Goal: Information Seeking & Learning: Compare options

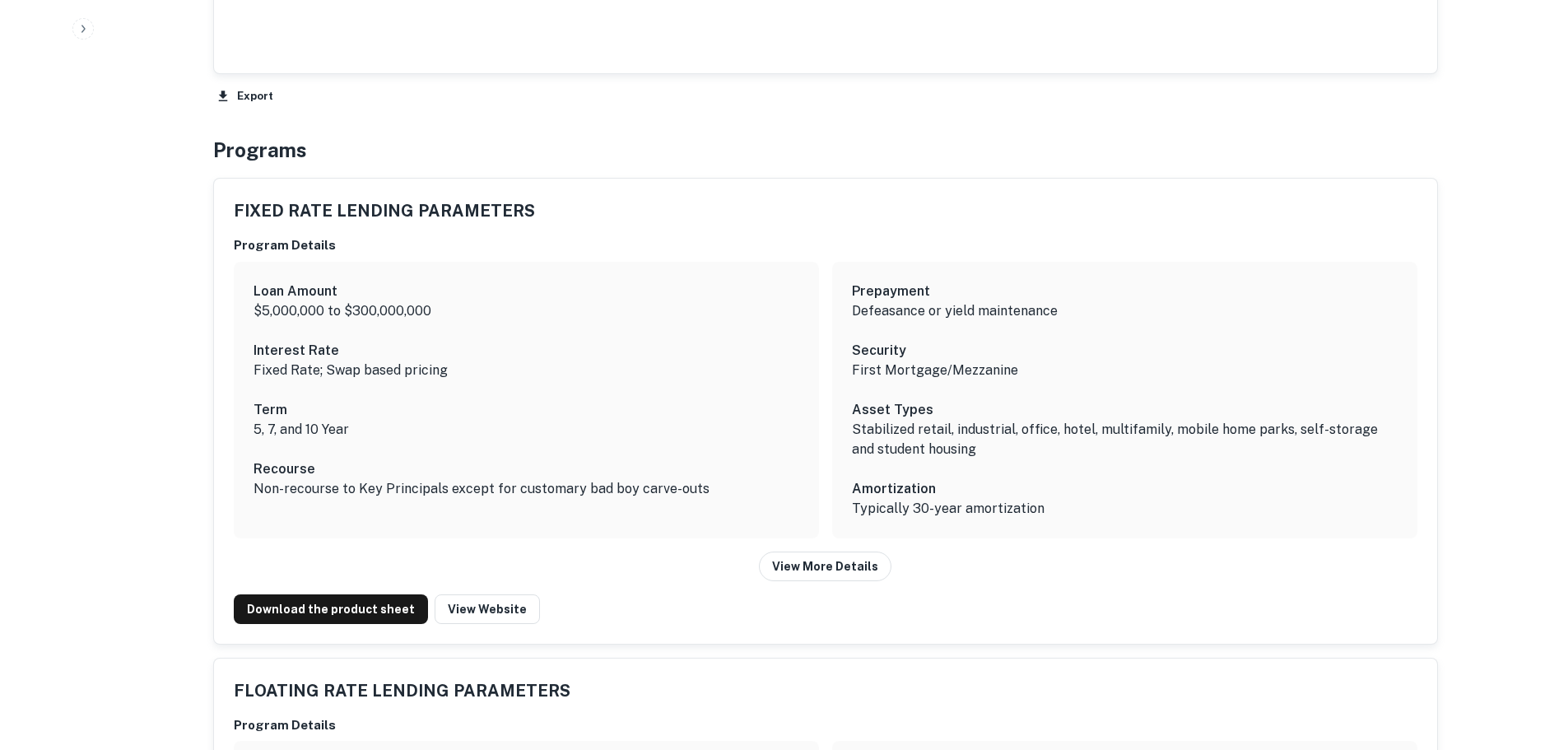
scroll to position [2059, 0]
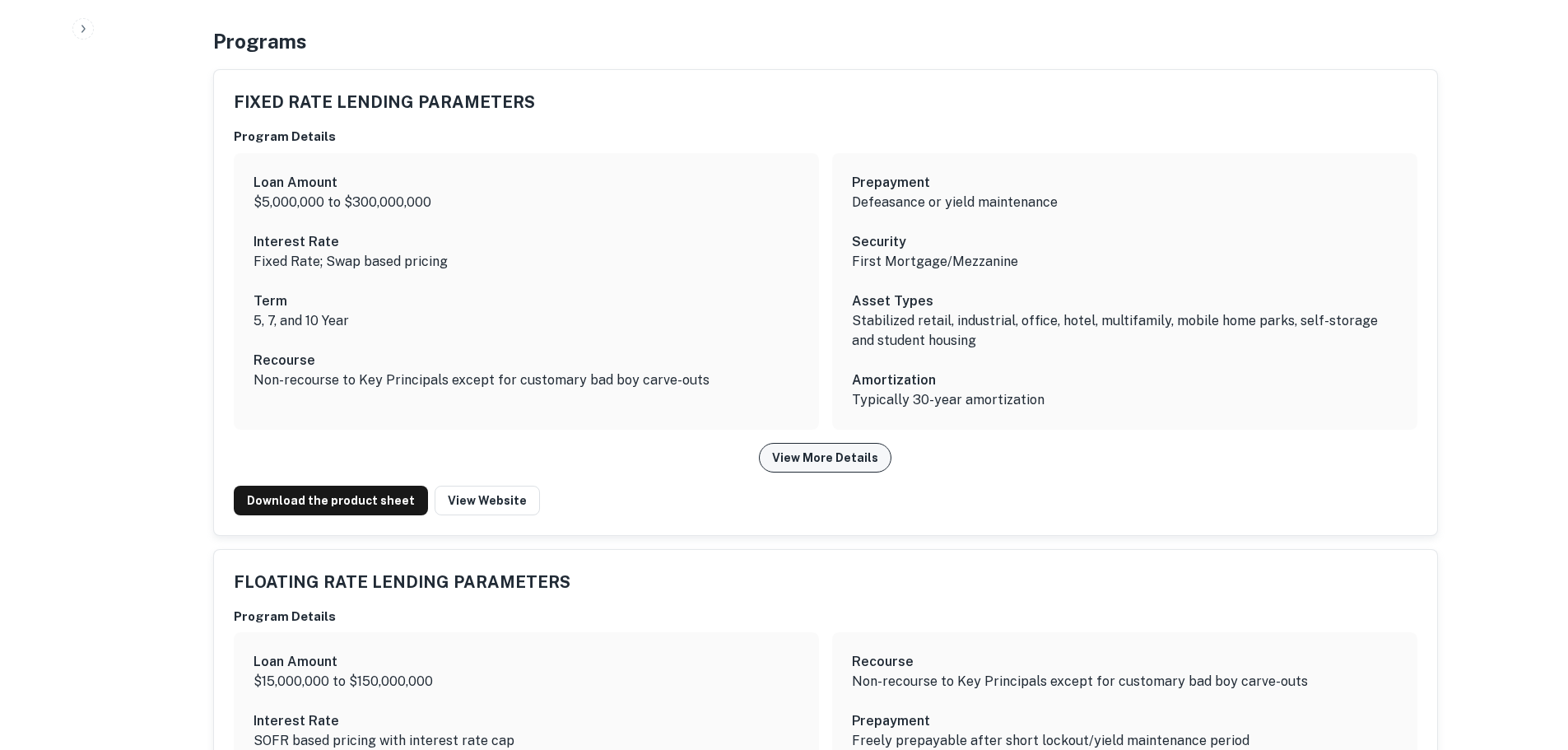
click at [834, 465] on button "View More Details" at bounding box center [825, 458] width 133 height 30
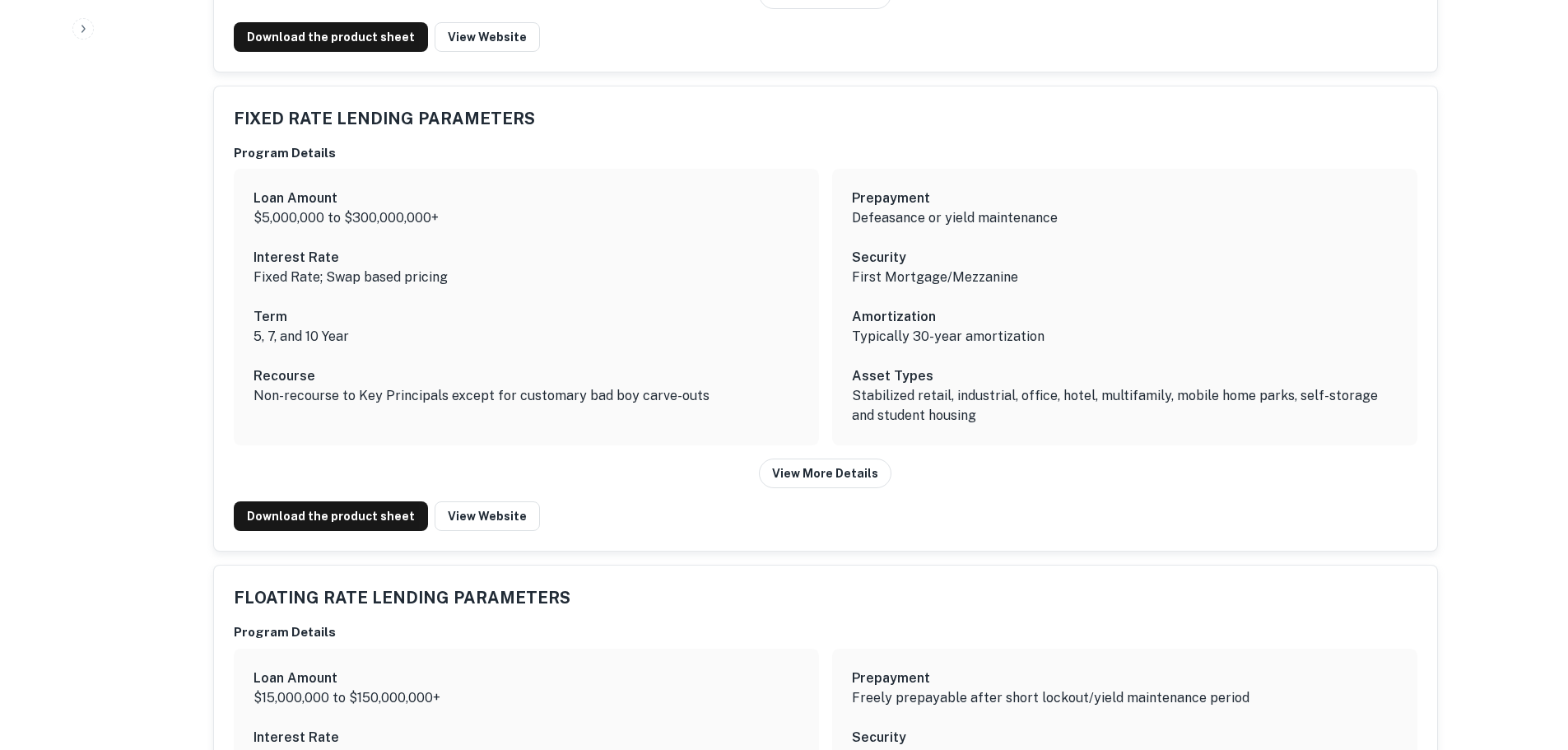
scroll to position [3161, 0]
click at [363, 53] on link "Download the product sheet" at bounding box center [330, 38] width 194 height 30
drag, startPoint x: 479, startPoint y: 560, endPoint x: 336, endPoint y: 560, distance: 143.0
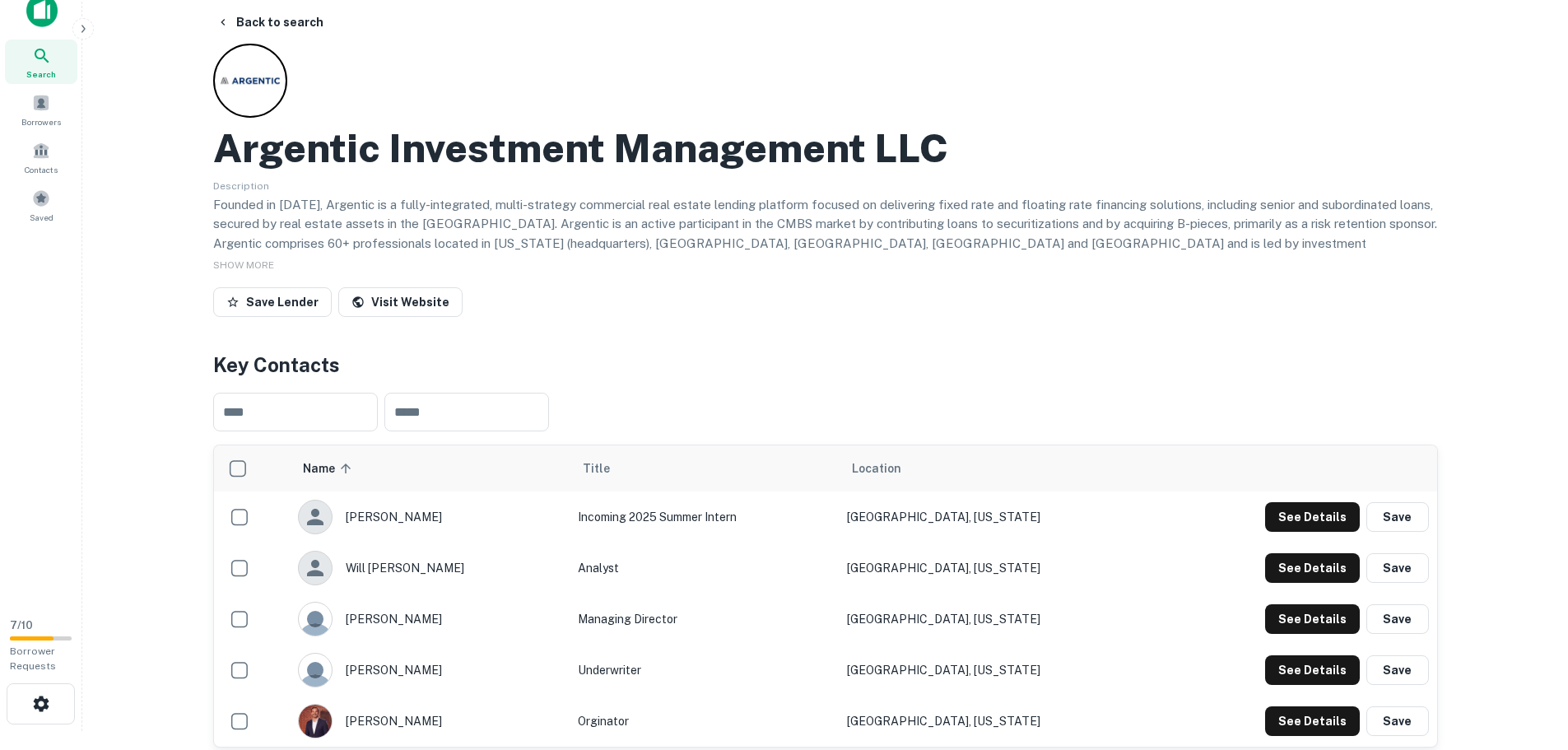
scroll to position [0, 0]
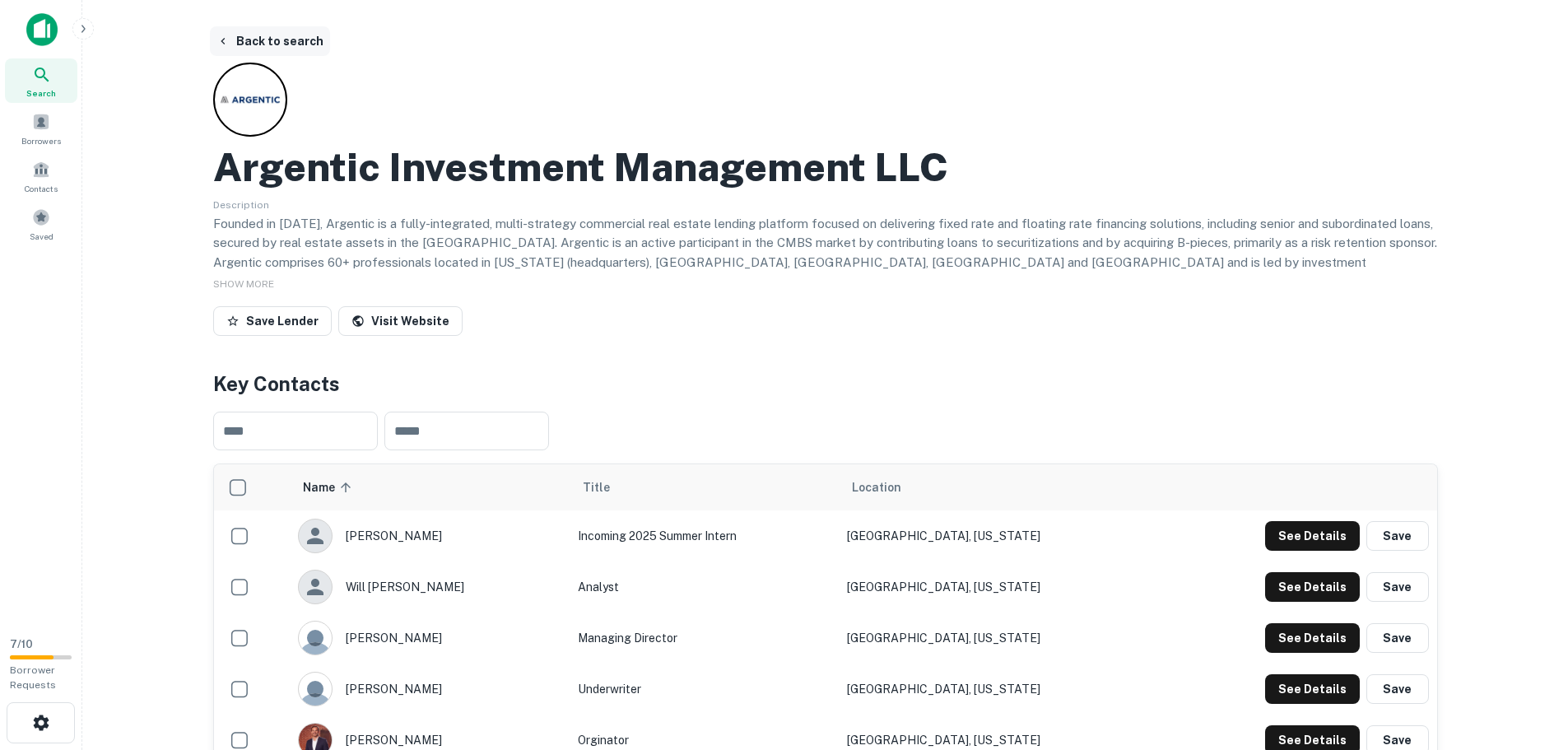
click at [296, 38] on button "Back to search" at bounding box center [270, 41] width 120 height 30
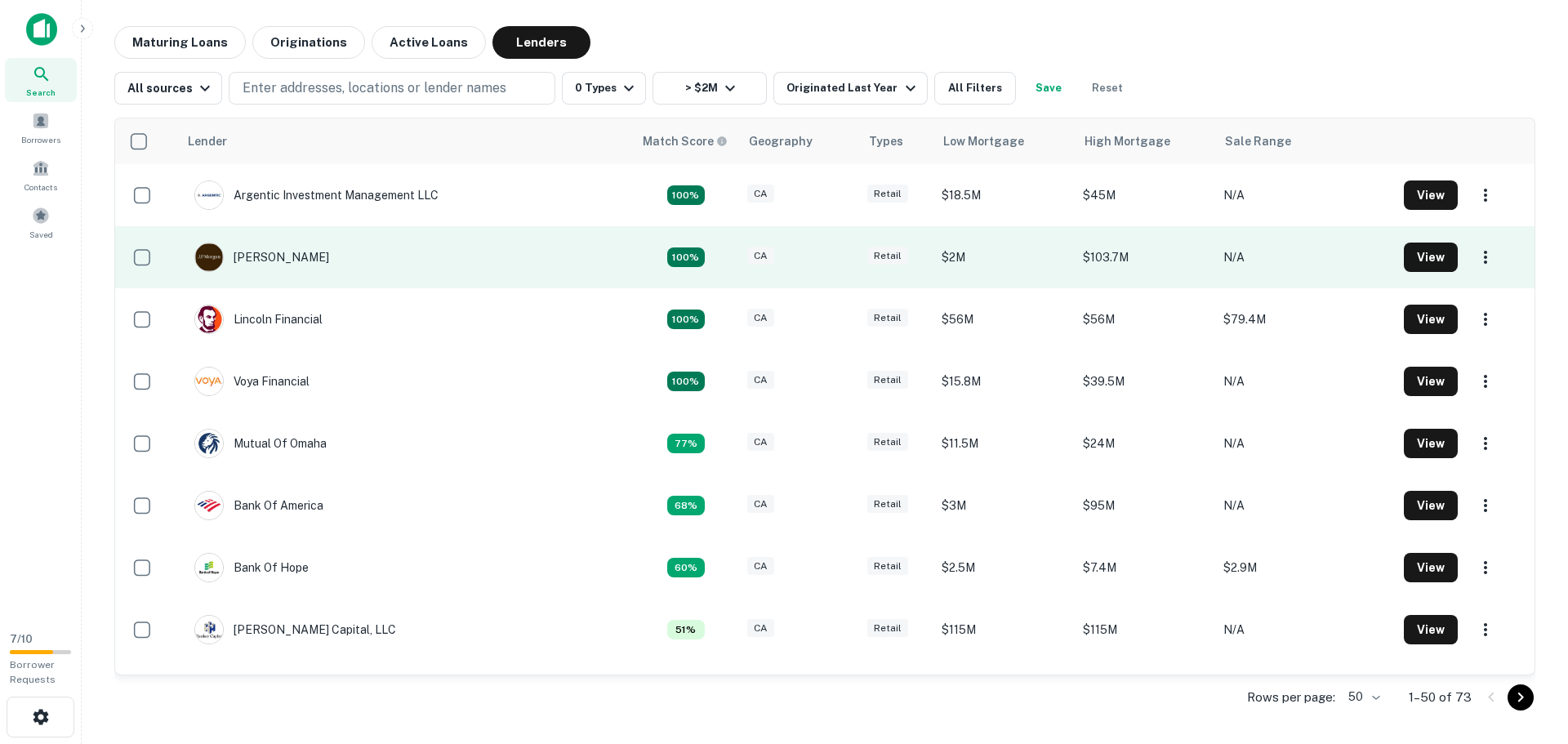
click at [299, 260] on td "[PERSON_NAME]" at bounding box center [261, 257] width 151 height 46
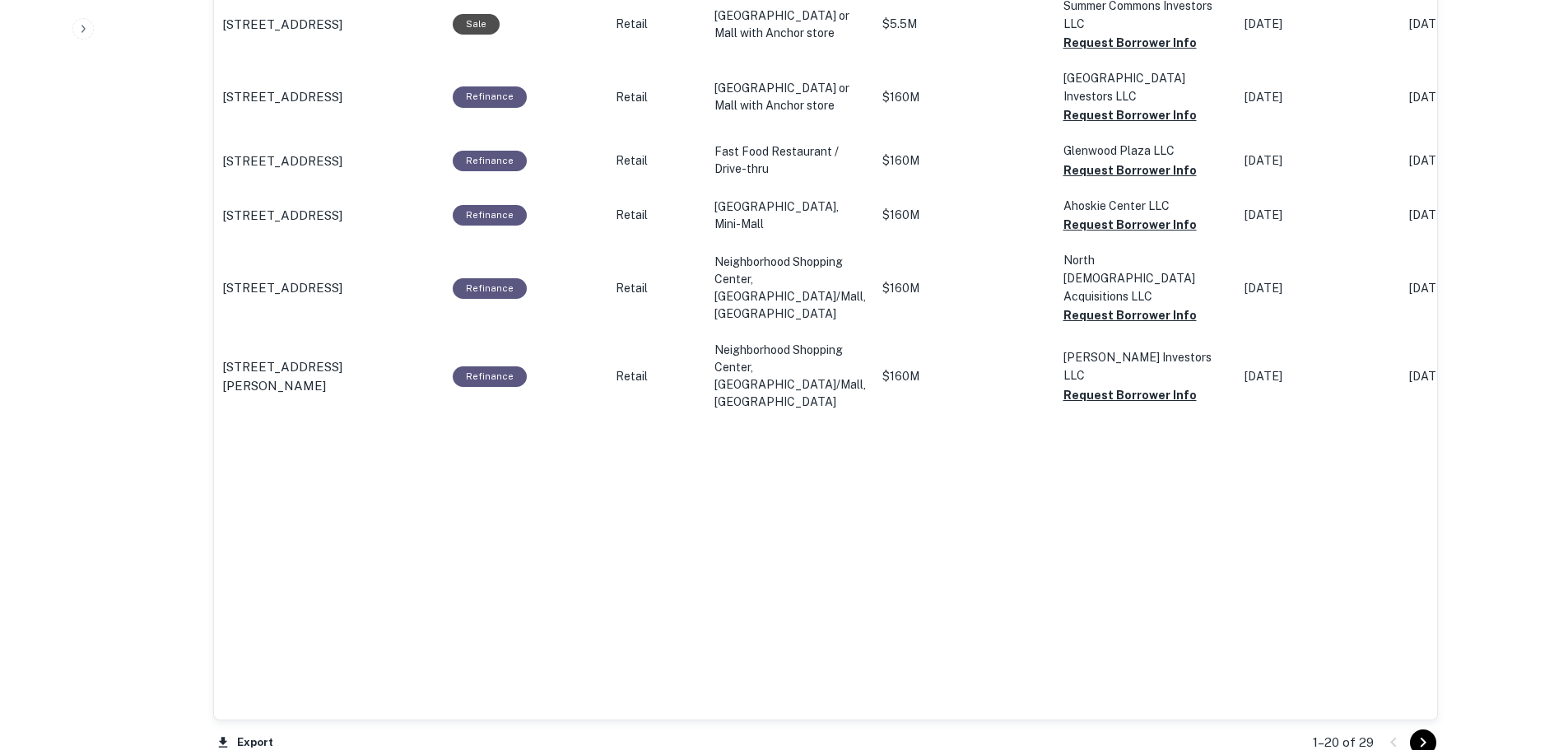
scroll to position [2218, 0]
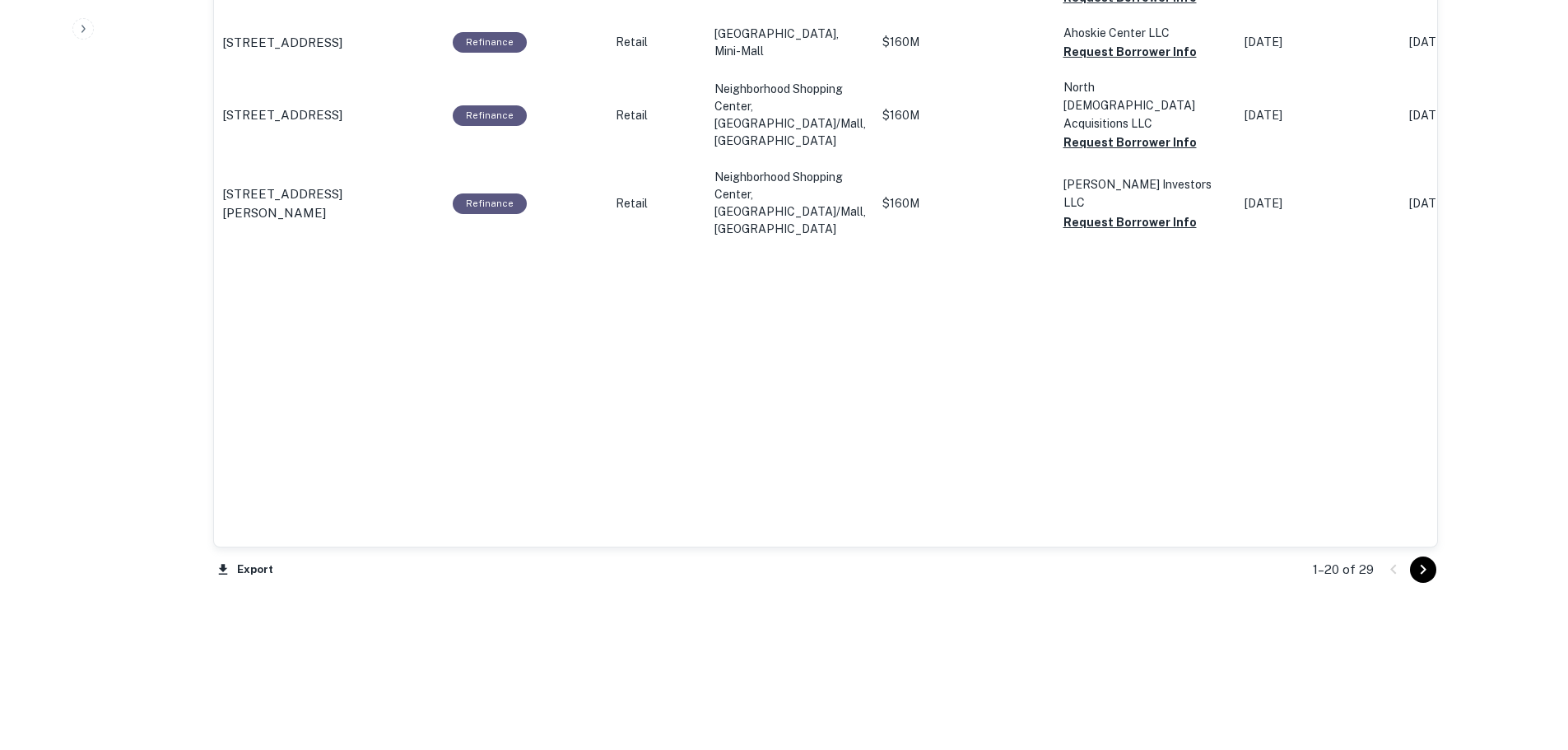
click at [1430, 573] on icon "Go to next page" at bounding box center [1424, 570] width 20 height 20
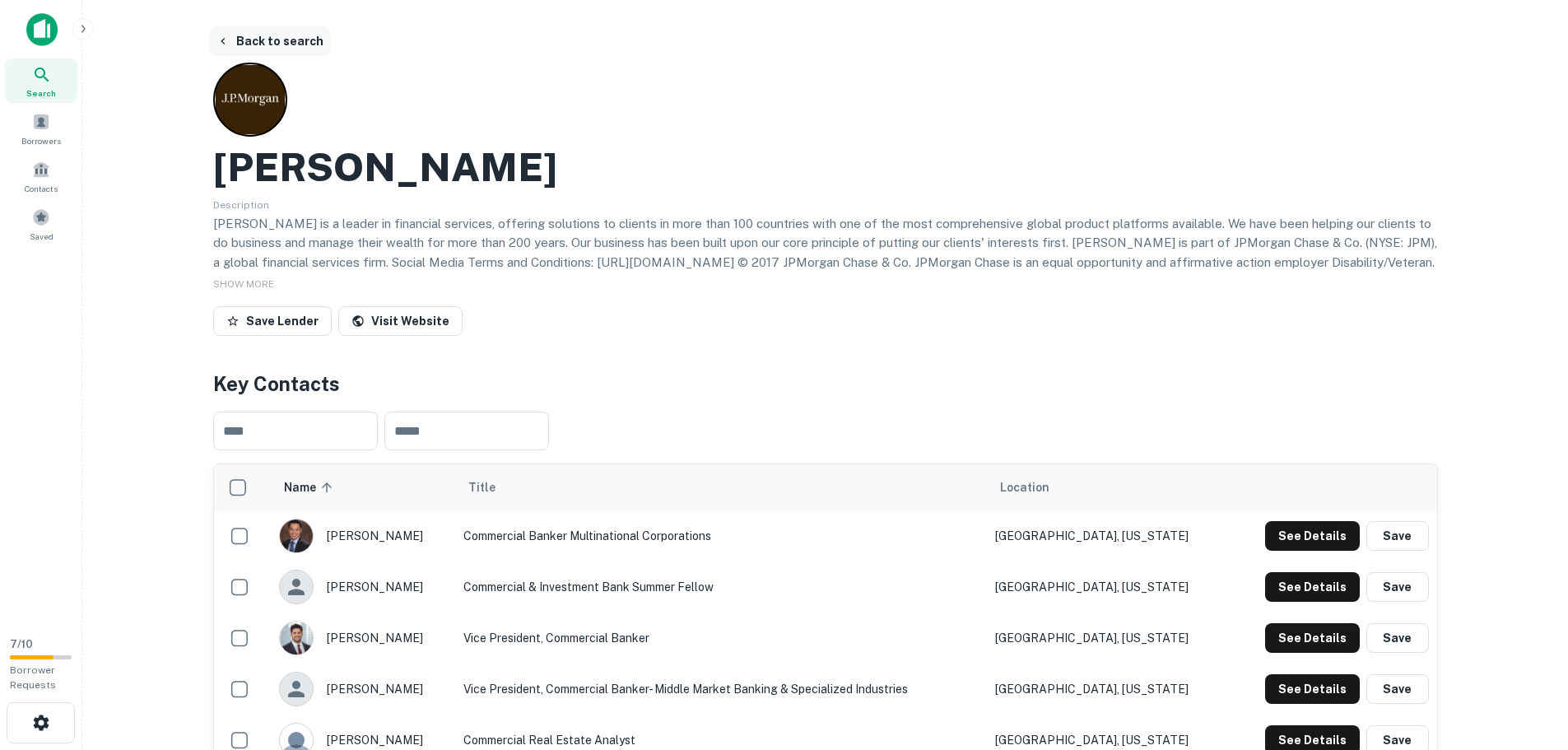
click at [304, 39] on button "Back to search" at bounding box center [270, 41] width 120 height 30
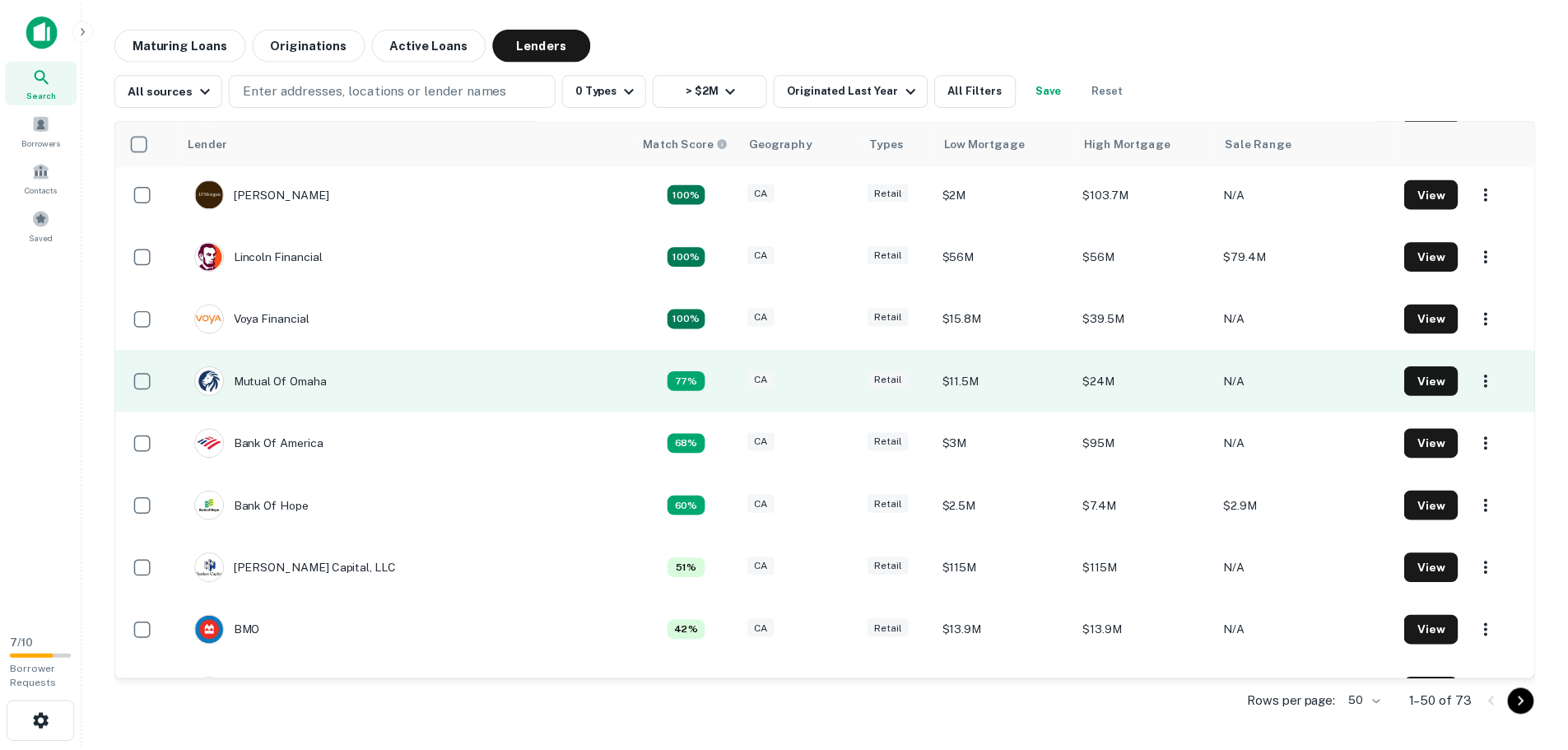
scroll to position [165, 0]
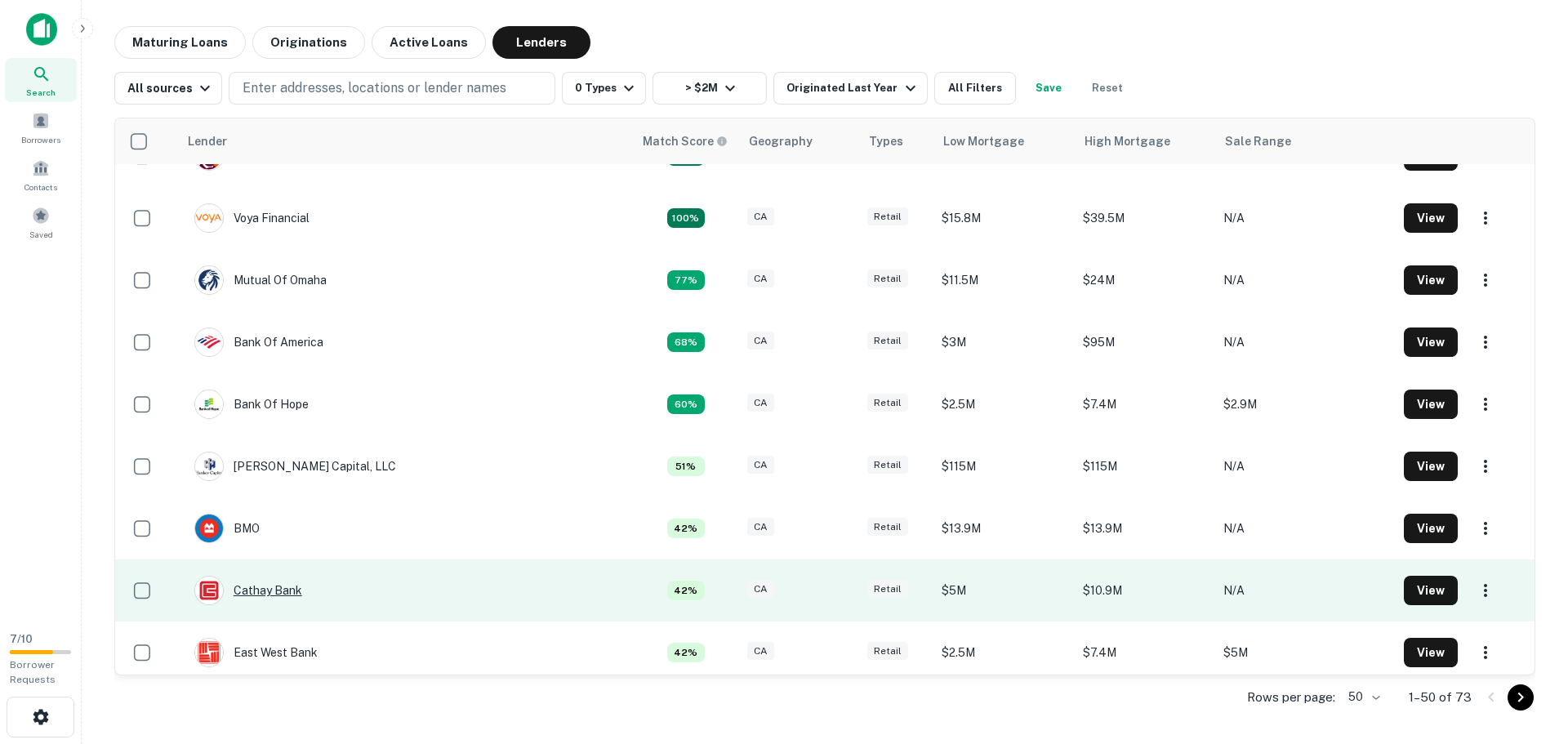
click at [264, 584] on div "Cathay Bank" at bounding box center [248, 590] width 107 height 30
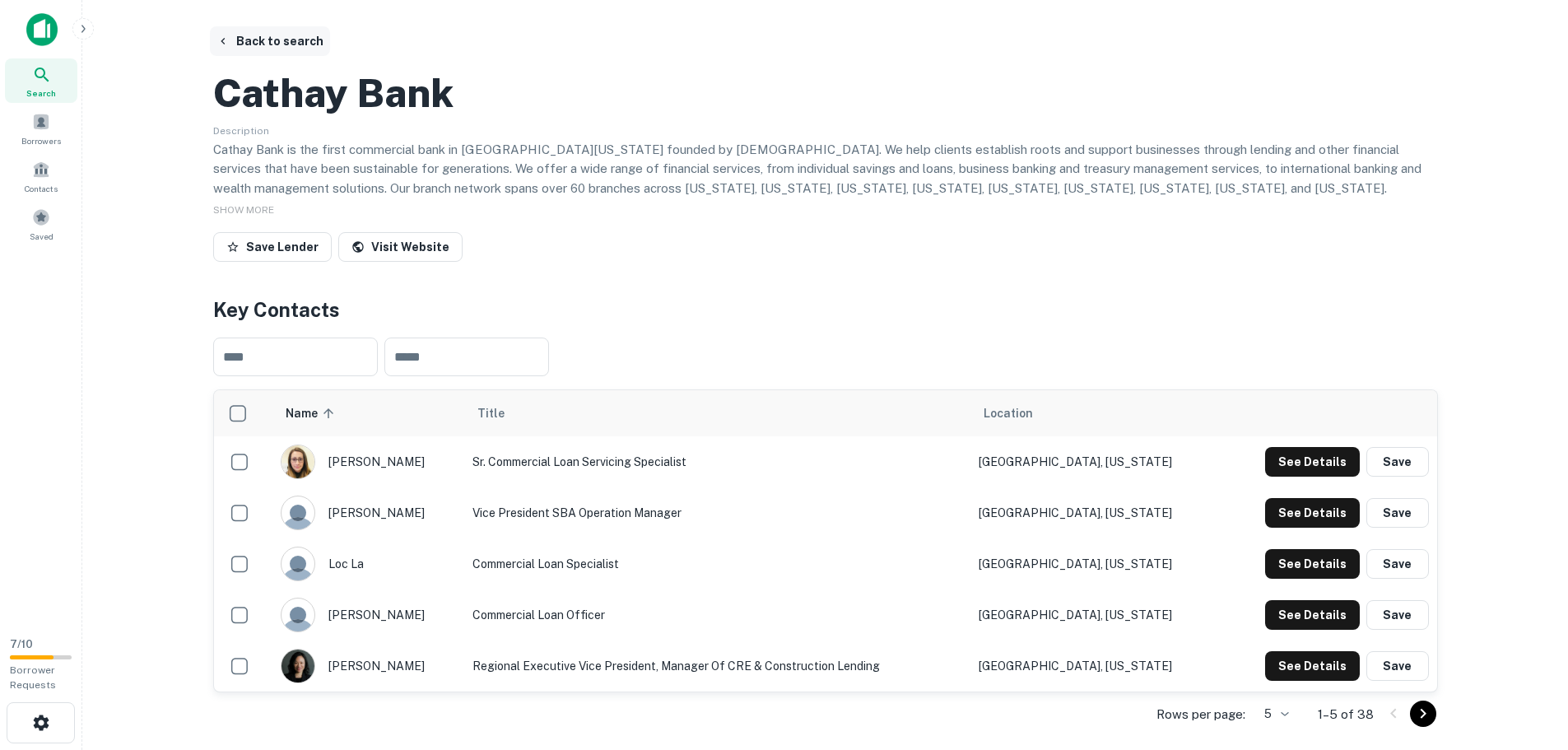
click at [294, 33] on button "Back to search" at bounding box center [270, 41] width 120 height 30
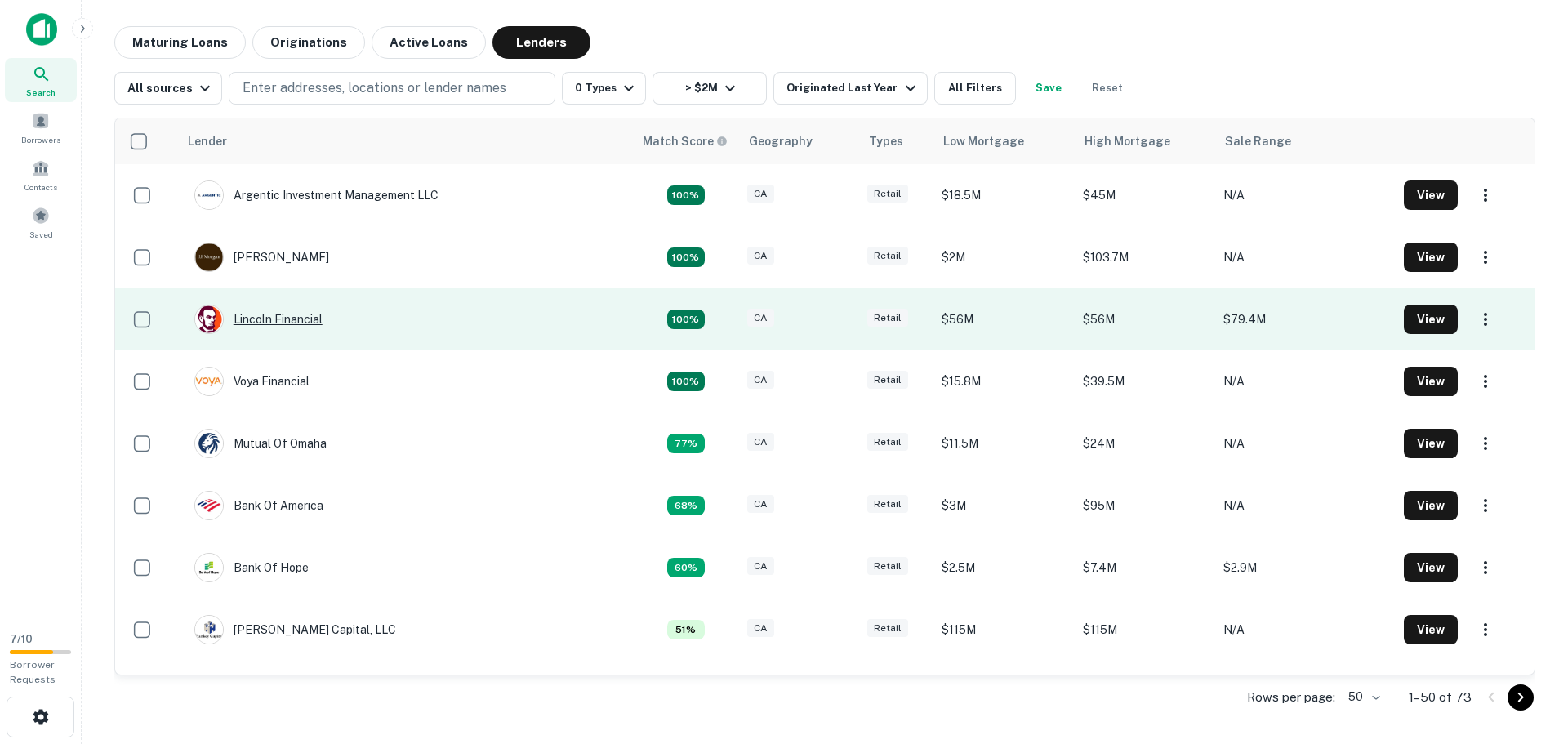
click at [270, 320] on div "Lincoln Financial" at bounding box center [258, 319] width 128 height 30
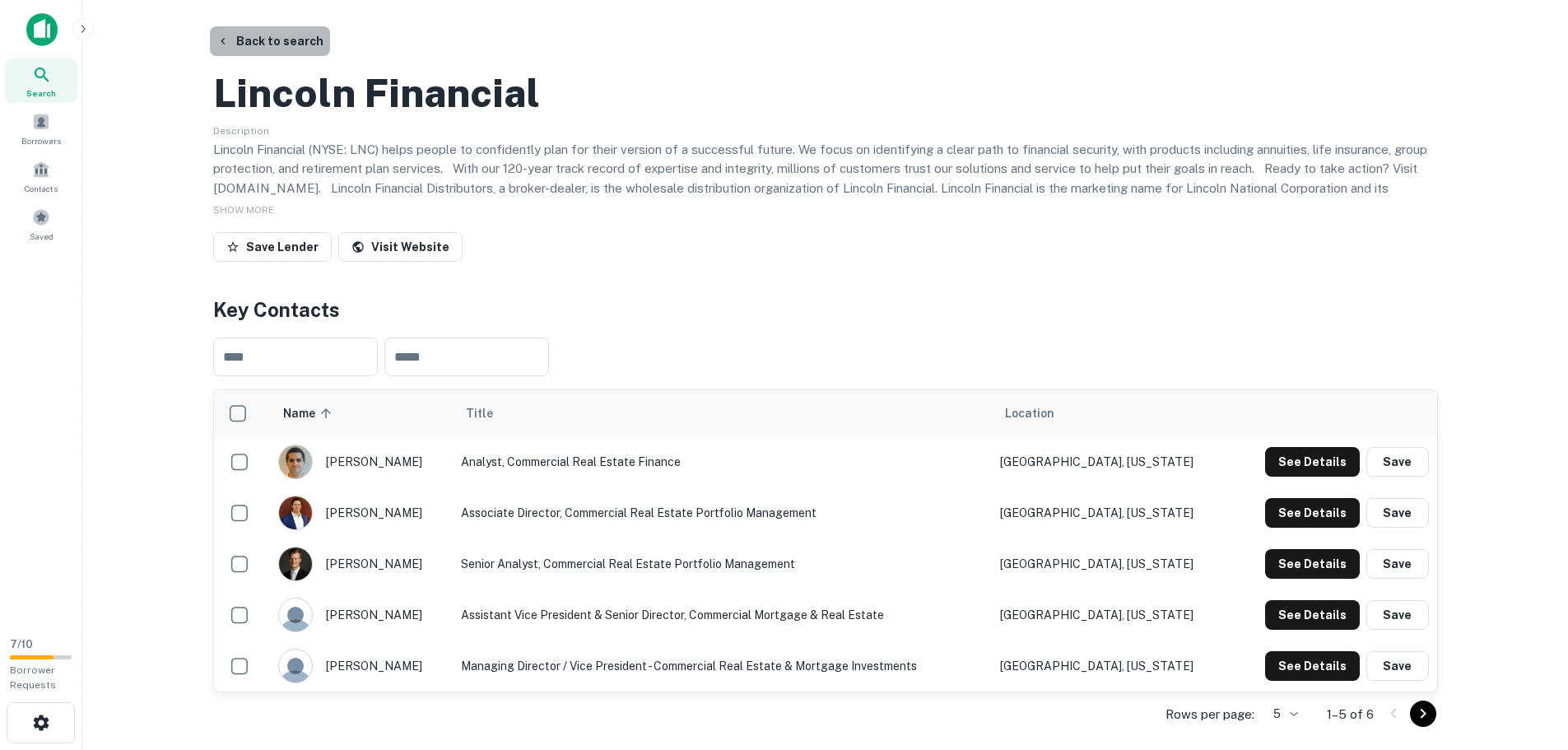
drag, startPoint x: 276, startPoint y: 39, endPoint x: 266, endPoint y: 33, distance: 11.7
click at [275, 39] on button "Back to search" at bounding box center [270, 41] width 120 height 30
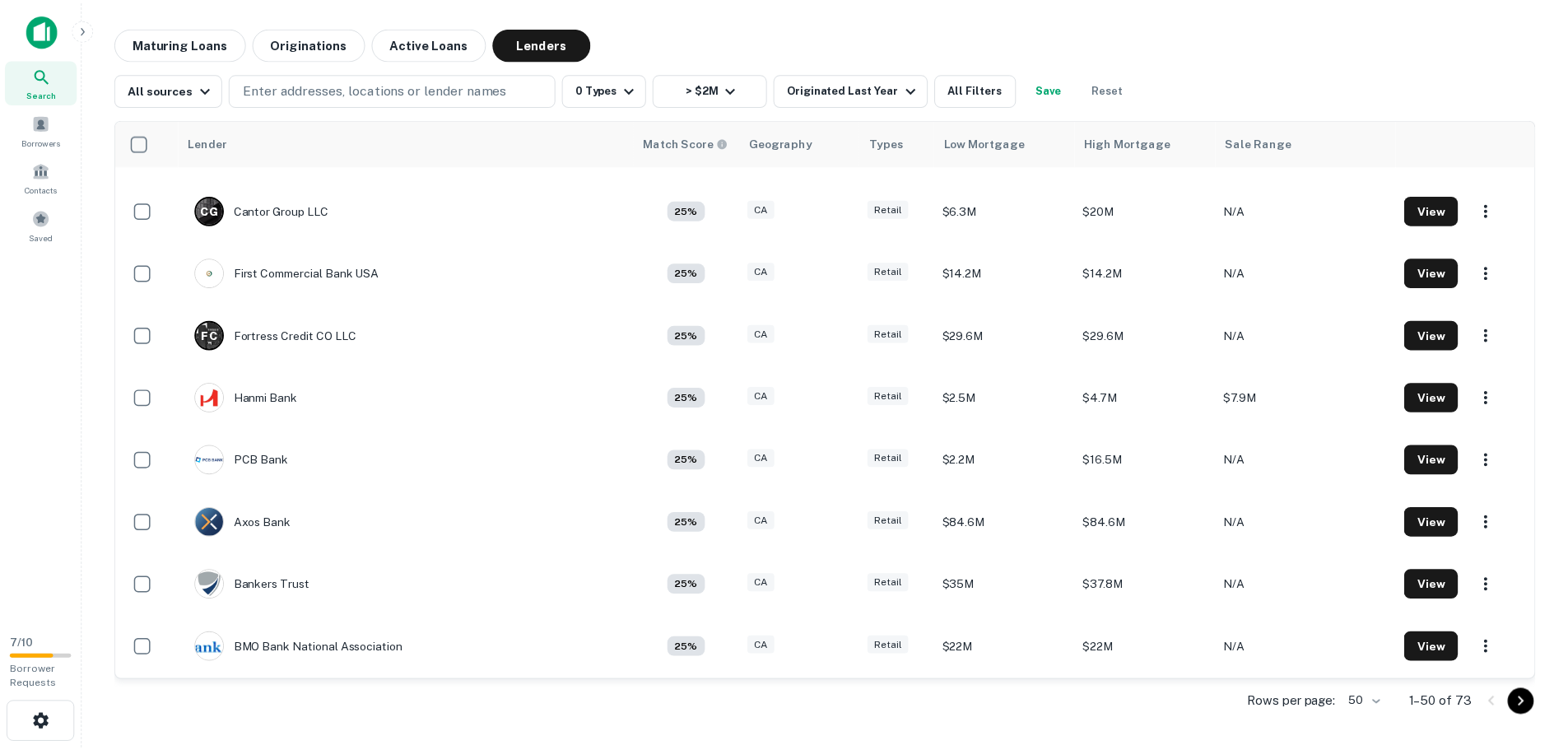
scroll to position [1236, 0]
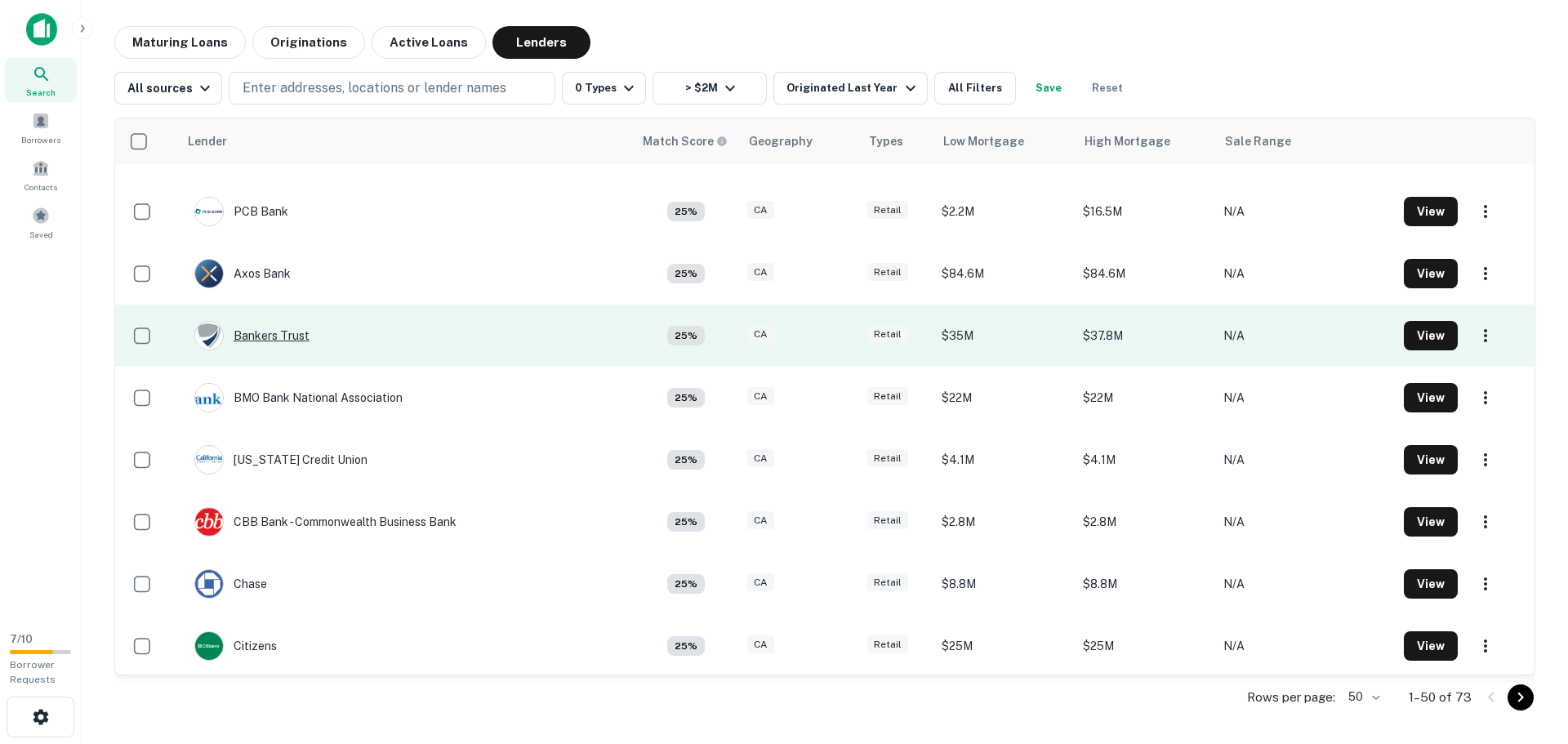
click at [278, 331] on div "Bankers Trust" at bounding box center [251, 336] width 115 height 30
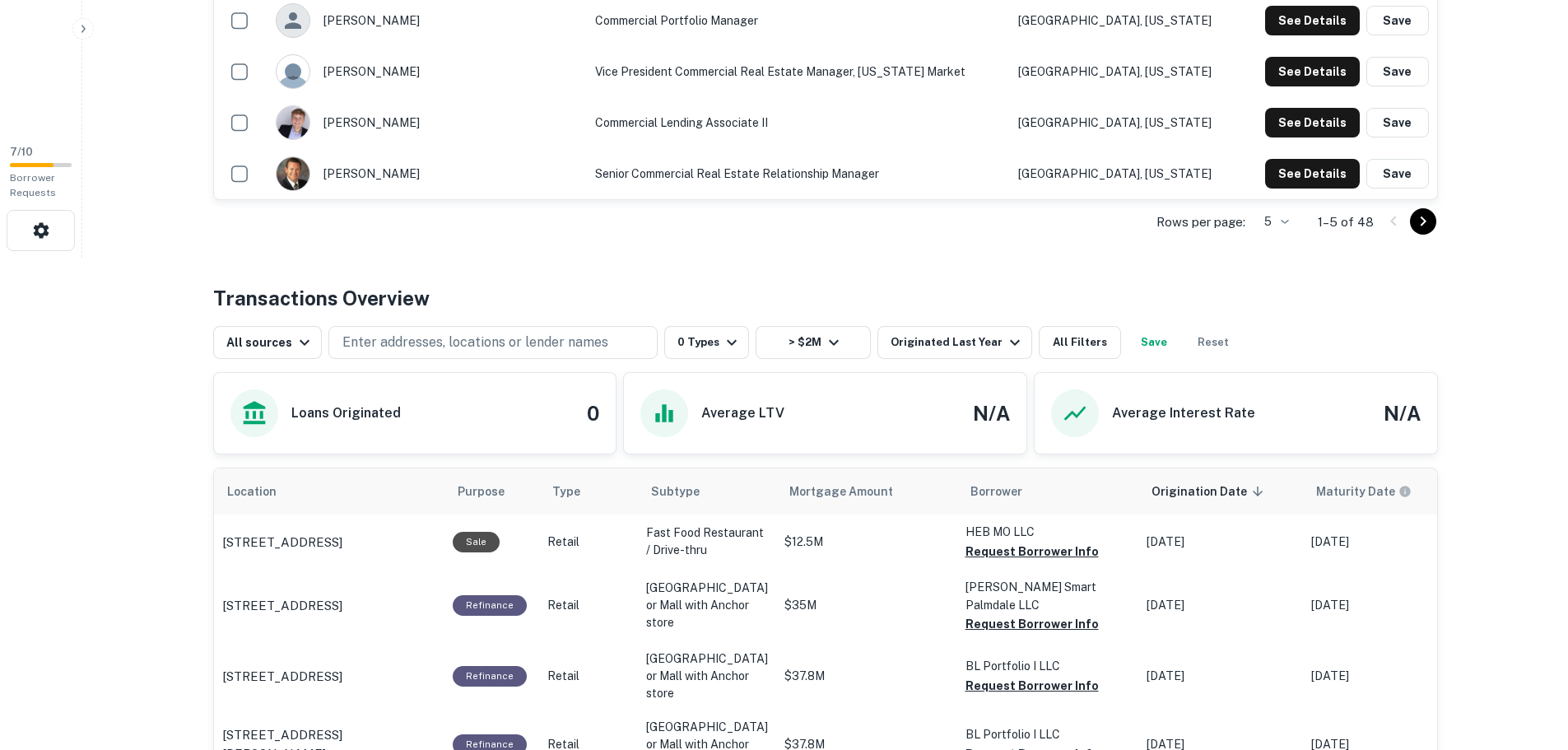
scroll to position [356, 0]
